Goal: Transaction & Acquisition: Purchase product/service

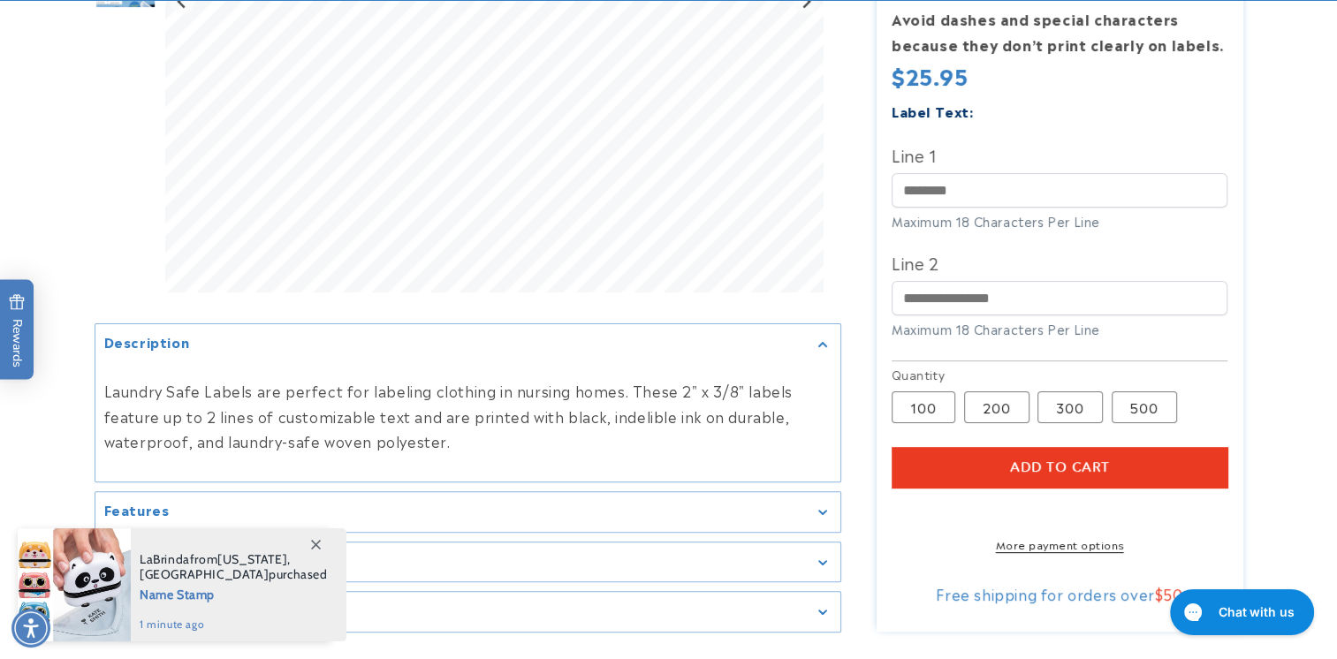
scroll to position [530, 0]
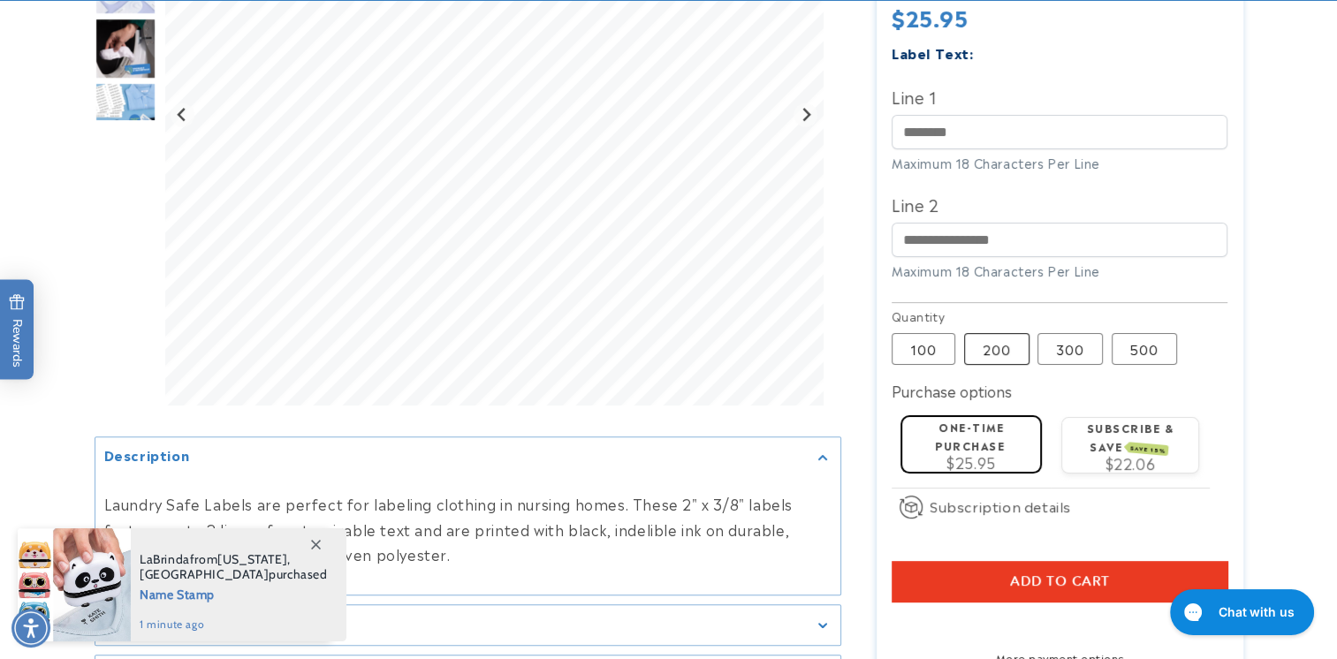
click at [996, 333] on label "200 Variant sold out or unavailable" at bounding box center [996, 349] width 65 height 32
